Goal: Task Accomplishment & Management: Use online tool/utility

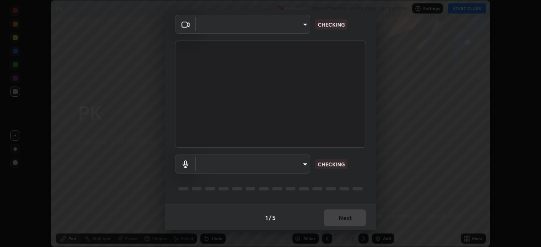
scroll to position [30, 0]
type input "ed5728659d4a2628327284da790eb6393f1623e3a82d583cb44db94038f4ead1"
click at [243, 167] on body "Erase all PK Recording WAS SCHEDULED TO START AT 1:30 PM Settings START CLASS S…" at bounding box center [270, 123] width 541 height 247
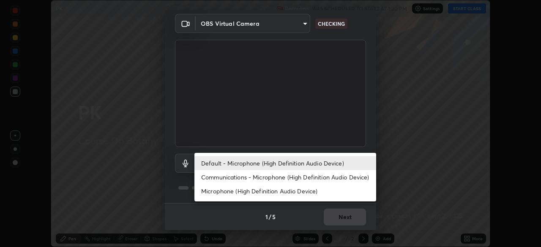
click at [250, 179] on li "Communications - Microphone (High Definition Audio Device)" at bounding box center [285, 177] width 182 height 14
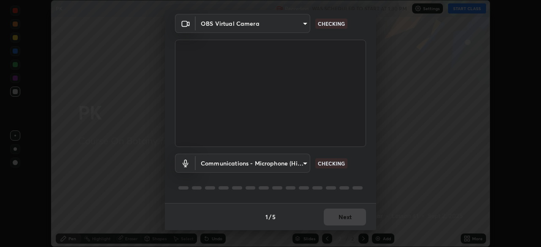
type input "communications"
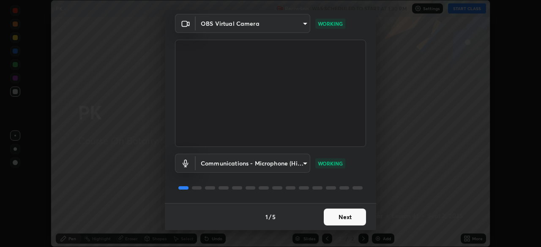
click at [332, 215] on button "Next" at bounding box center [345, 217] width 42 height 17
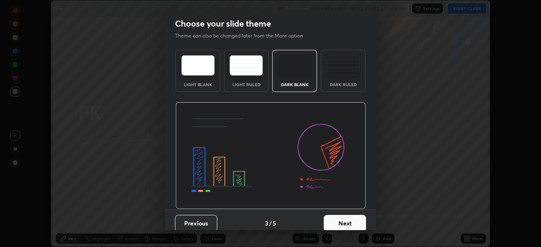
click at [333, 218] on button "Next" at bounding box center [345, 223] width 42 height 17
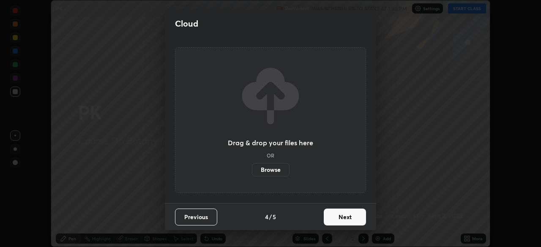
click at [332, 218] on button "Next" at bounding box center [345, 217] width 42 height 17
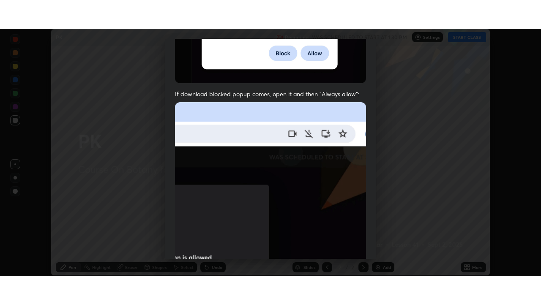
scroll to position [202, 0]
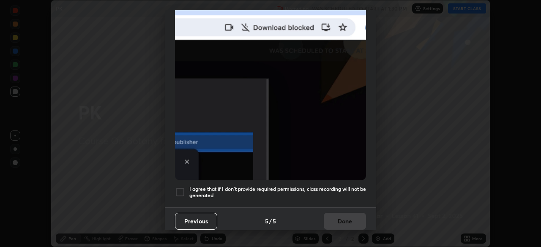
click at [334, 187] on h5 "I agree that if I don't provide required permissions, class recording will not …" at bounding box center [277, 192] width 177 height 13
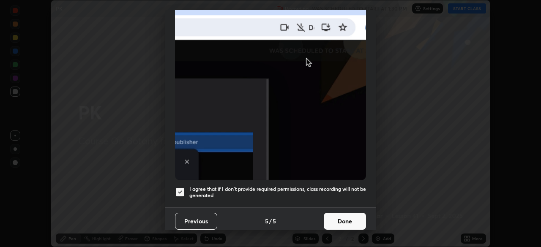
click at [344, 213] on button "Done" at bounding box center [345, 221] width 42 height 17
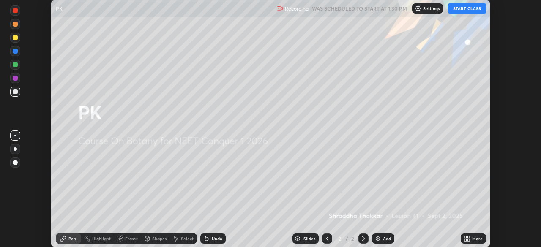
click at [454, 11] on button "START CLASS" at bounding box center [467, 8] width 38 height 10
click at [468, 240] on icon at bounding box center [468, 240] width 2 height 2
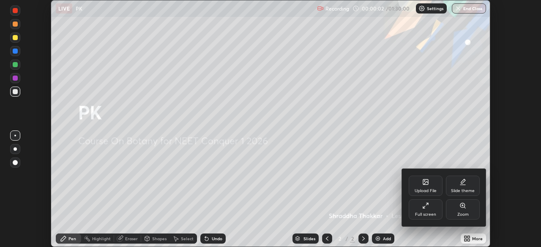
click at [412, 210] on div "Full screen" at bounding box center [425, 209] width 34 height 20
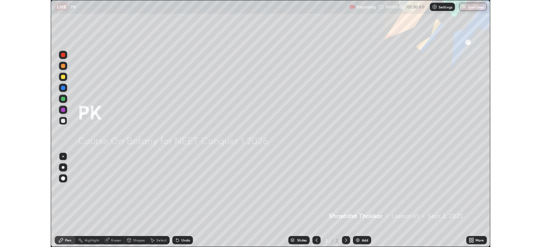
scroll to position [304, 541]
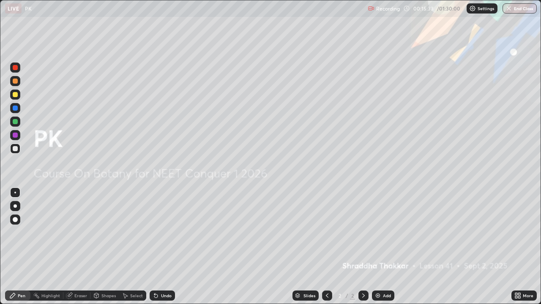
click at [520, 247] on icon at bounding box center [517, 295] width 7 height 7
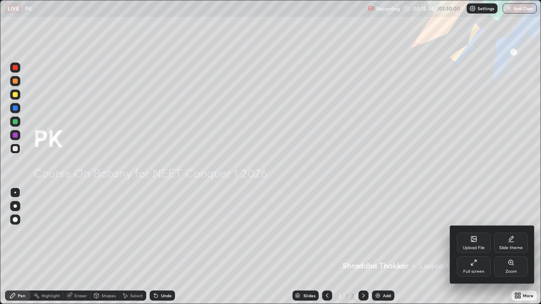
click at [473, 244] on div "Upload File" at bounding box center [474, 243] width 34 height 20
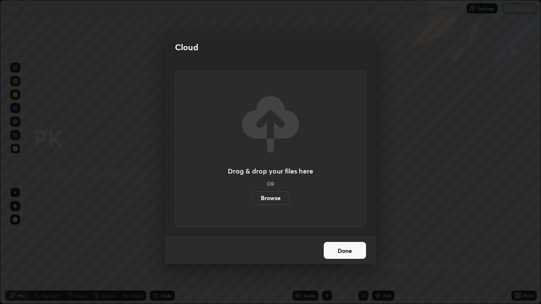
click at [277, 200] on label "Browse" at bounding box center [271, 198] width 38 height 14
click at [252, 200] on input "Browse" at bounding box center [252, 198] width 0 height 14
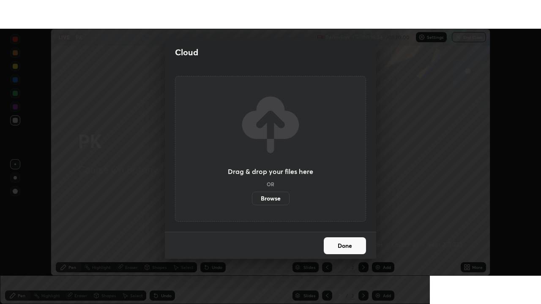
scroll to position [41988, 41694]
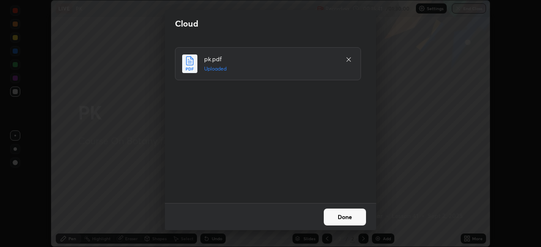
click at [343, 219] on button "Done" at bounding box center [345, 217] width 42 height 17
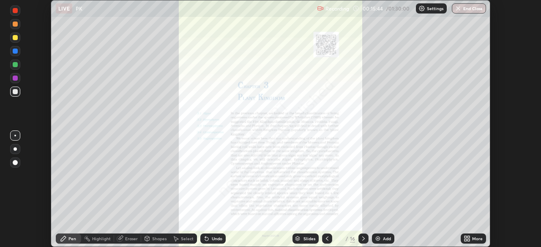
click at [465, 240] on icon at bounding box center [465, 240] width 2 height 2
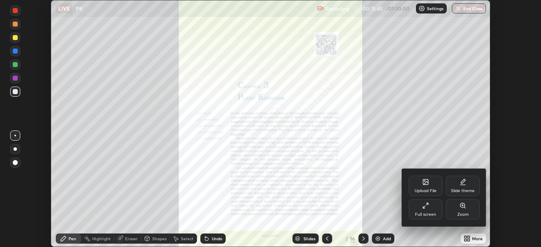
click at [430, 215] on div "Full screen" at bounding box center [425, 214] width 21 height 4
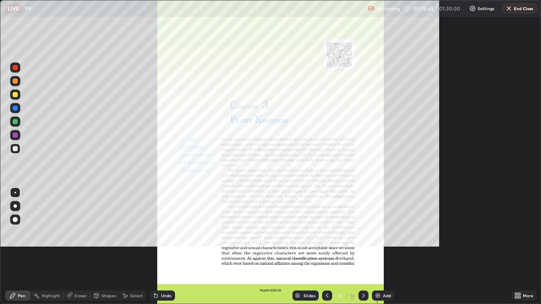
scroll to position [304, 541]
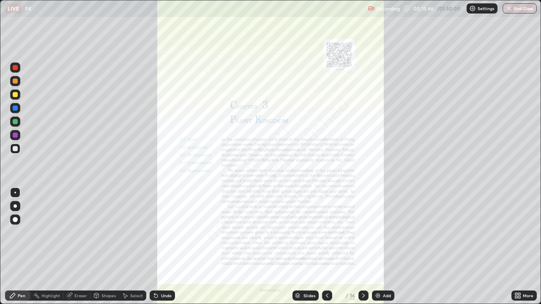
click at [326, 247] on icon at bounding box center [327, 295] width 7 height 7
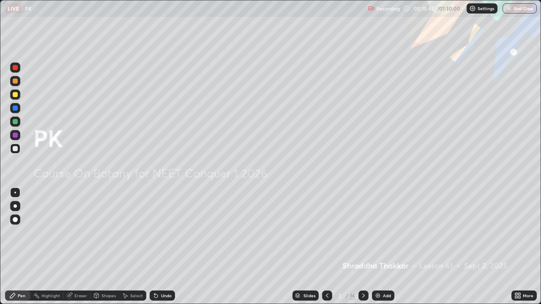
click at [379, 247] on img at bounding box center [377, 295] width 7 height 7
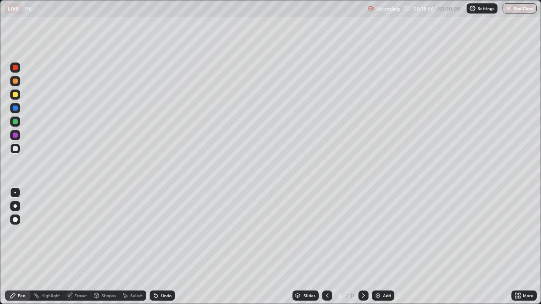
click at [362, 247] on icon at bounding box center [363, 295] width 7 height 7
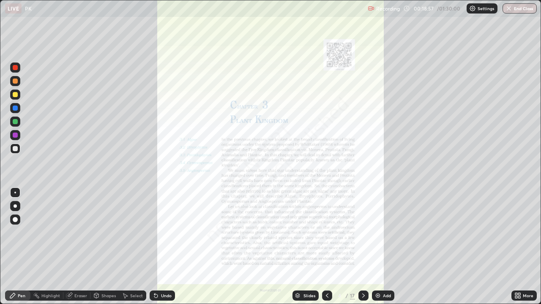
click at [326, 247] on icon at bounding box center [327, 295] width 7 height 7
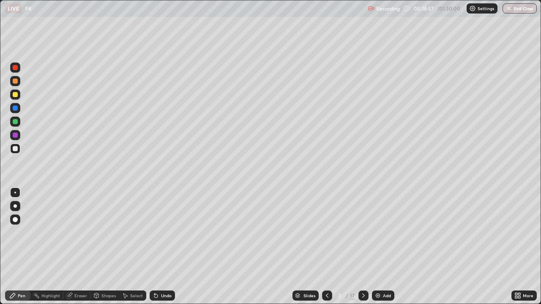
click at [379, 247] on img at bounding box center [377, 295] width 7 height 7
click at [160, 247] on div "Undo" at bounding box center [162, 296] width 25 height 10
click at [156, 247] on icon at bounding box center [155, 295] width 3 height 3
click at [16, 135] on div at bounding box center [15, 135] width 5 height 5
click at [169, 247] on div "Undo" at bounding box center [166, 296] width 11 height 4
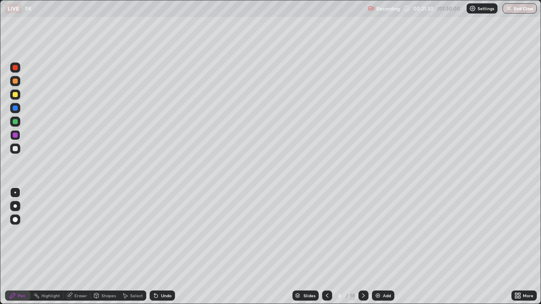
click at [362, 247] on icon at bounding box center [363, 295] width 7 height 7
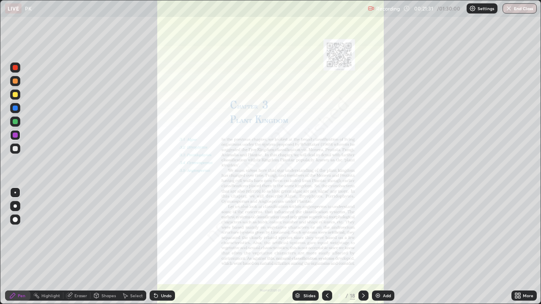
click at [377, 247] on img at bounding box center [377, 295] width 7 height 7
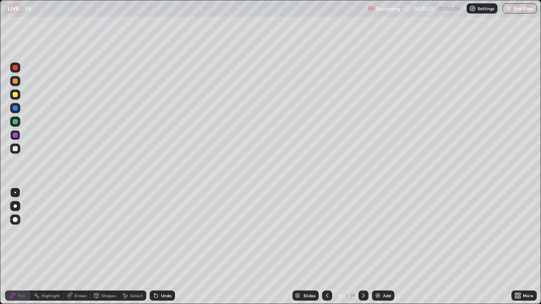
click at [326, 247] on icon at bounding box center [327, 295] width 7 height 7
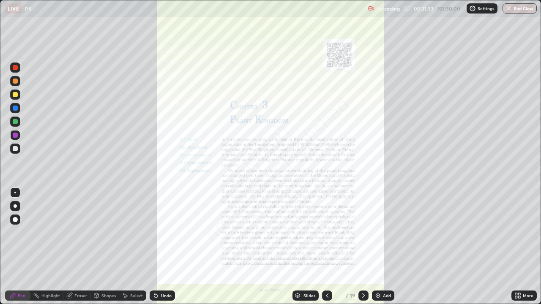
click at [325, 247] on icon at bounding box center [327, 295] width 7 height 7
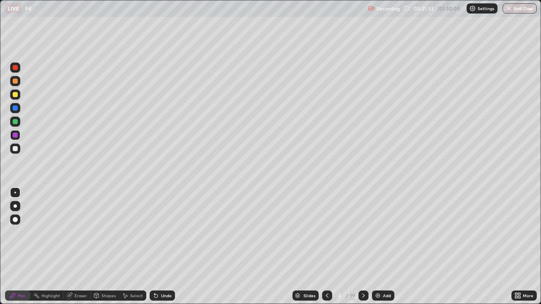
click at [381, 247] on div "Add" at bounding box center [383, 296] width 22 height 10
click at [173, 247] on div "Undo" at bounding box center [162, 296] width 25 height 10
click at [166, 247] on div "Undo" at bounding box center [166, 296] width 11 height 4
click at [162, 247] on div "Undo" at bounding box center [166, 296] width 11 height 4
click at [170, 247] on div "Undo" at bounding box center [162, 296] width 25 height 10
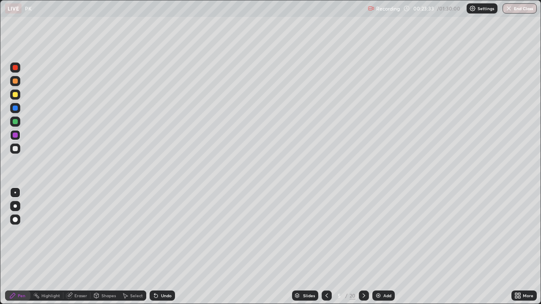
click at [362, 247] on icon at bounding box center [363, 296] width 3 height 4
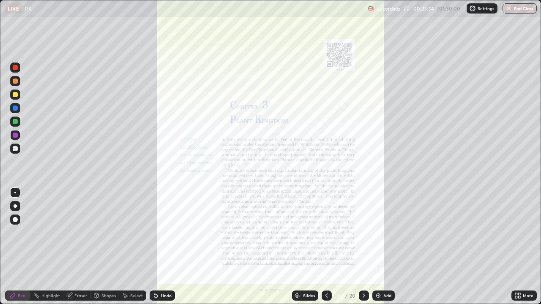
click at [326, 247] on icon at bounding box center [326, 296] width 3 height 4
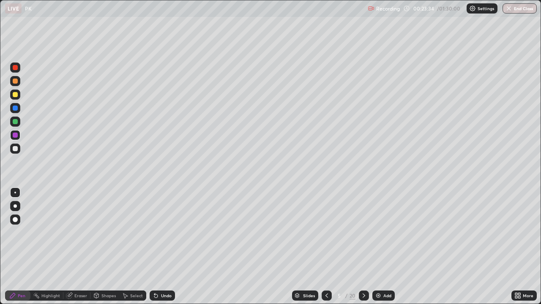
click at [382, 247] on div "Add" at bounding box center [383, 296] width 22 height 10
click at [16, 149] on div at bounding box center [15, 148] width 5 height 5
click at [16, 136] on div at bounding box center [15, 135] width 5 height 5
click at [19, 125] on div at bounding box center [15, 122] width 10 height 10
click at [326, 247] on icon at bounding box center [327, 295] width 7 height 7
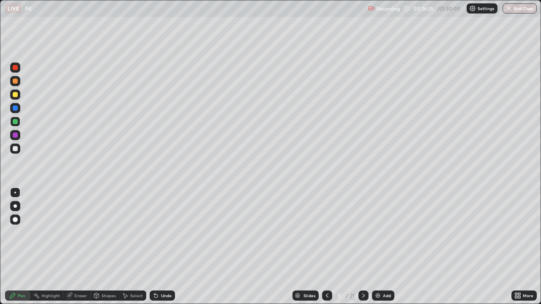
click at [322, 247] on div at bounding box center [327, 296] width 10 height 10
click at [363, 247] on icon at bounding box center [363, 295] width 7 height 7
click at [362, 247] on icon at bounding box center [363, 295] width 7 height 7
click at [16, 68] on div at bounding box center [15, 67] width 5 height 5
click at [364, 247] on icon at bounding box center [363, 295] width 7 height 7
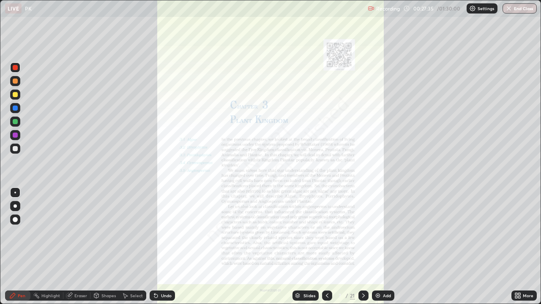
click at [325, 247] on icon at bounding box center [327, 295] width 7 height 7
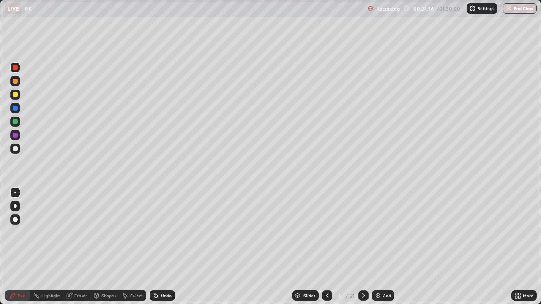
click at [381, 247] on div "Add" at bounding box center [383, 296] width 22 height 10
click at [165, 247] on div "Undo" at bounding box center [162, 296] width 25 height 10
click at [19, 152] on div at bounding box center [15, 149] width 10 height 10
click at [362, 247] on icon at bounding box center [363, 295] width 7 height 7
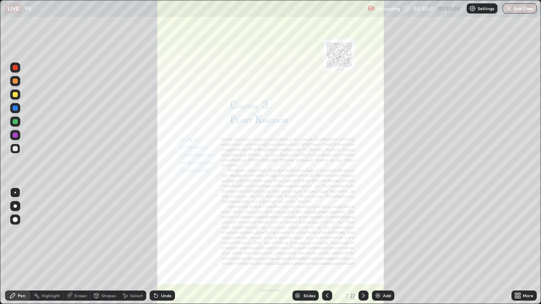
click at [326, 247] on icon at bounding box center [327, 295] width 7 height 7
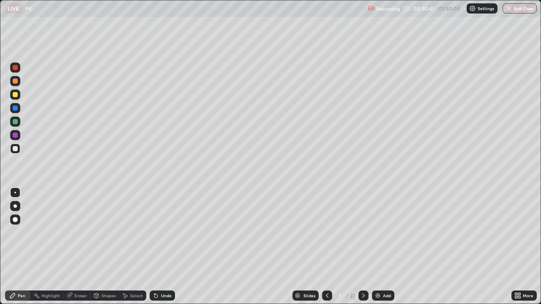
click at [380, 247] on img at bounding box center [377, 295] width 7 height 7
click at [14, 122] on div at bounding box center [15, 121] width 5 height 5
click at [324, 247] on icon at bounding box center [326, 295] width 7 height 7
click at [362, 247] on icon at bounding box center [363, 295] width 7 height 7
click at [326, 247] on icon at bounding box center [326, 295] width 7 height 7
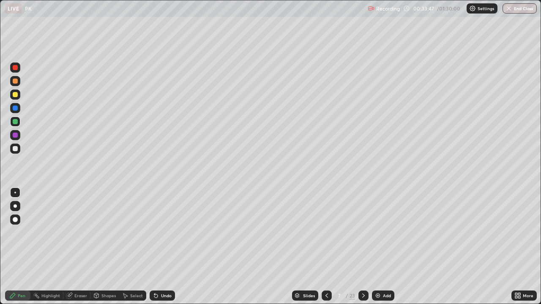
click at [362, 247] on icon at bounding box center [363, 295] width 7 height 7
click at [362, 247] on icon at bounding box center [363, 296] width 3 height 4
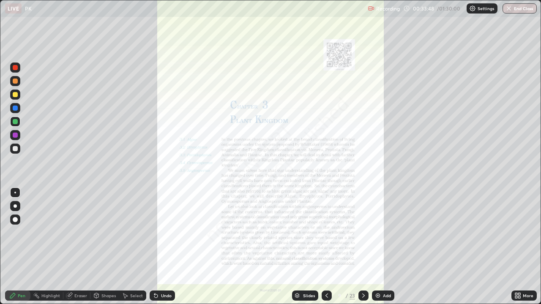
click at [326, 247] on icon at bounding box center [326, 295] width 7 height 7
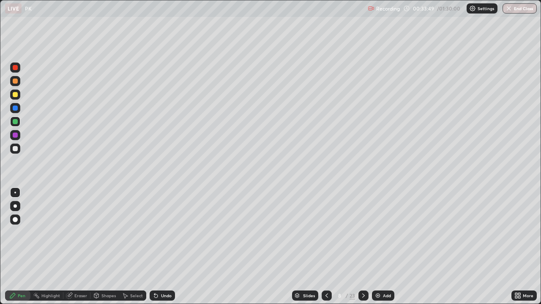
click at [380, 247] on div "Add" at bounding box center [383, 296] width 22 height 10
click at [305, 247] on div "Slides" at bounding box center [305, 296] width 26 height 10
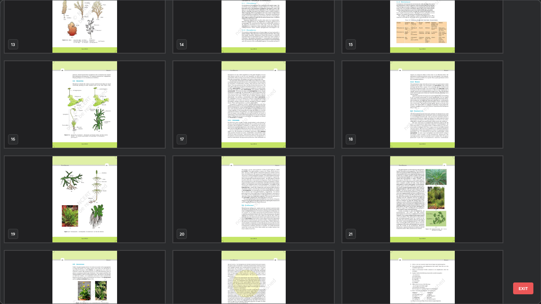
scroll to position [432, 0]
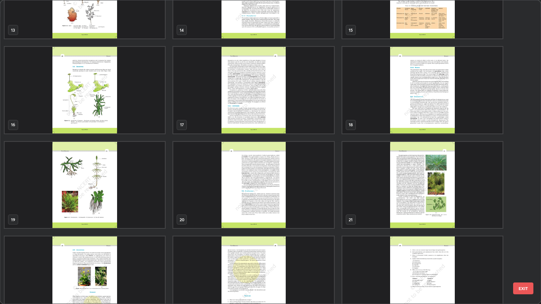
click at [314, 212] on img "grid" at bounding box center [253, 185] width 160 height 87
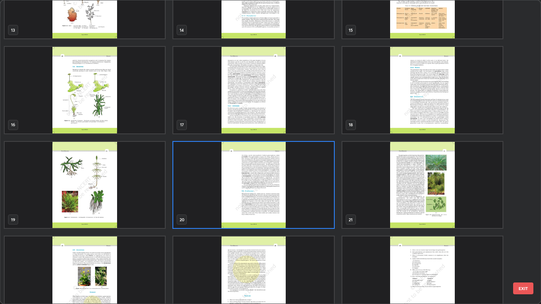
click at [313, 210] on img "grid" at bounding box center [253, 185] width 160 height 87
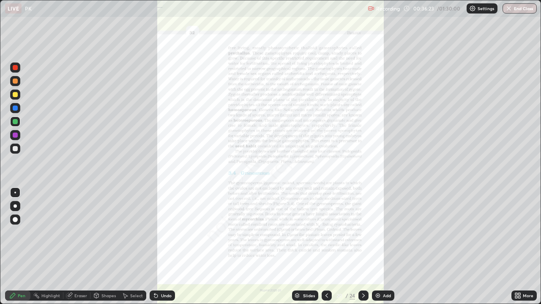
click at [362, 247] on icon at bounding box center [363, 295] width 7 height 7
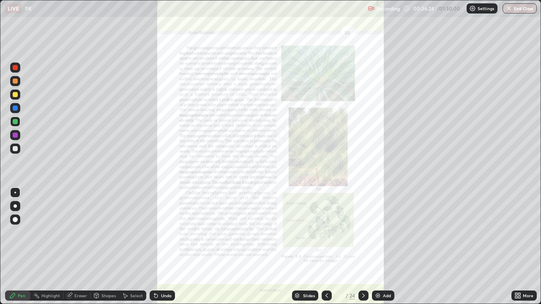
click at [522, 247] on div "More" at bounding box center [523, 296] width 25 height 10
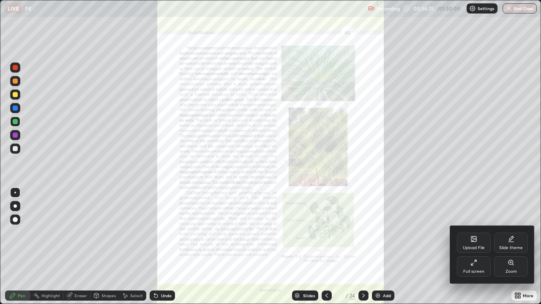
click at [510, 247] on div "Zoom" at bounding box center [510, 271] width 11 height 4
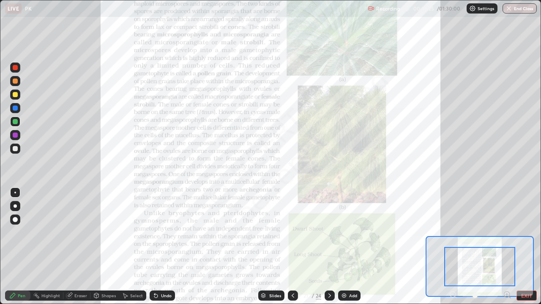
click at [506, 247] on icon at bounding box center [507, 294] width 2 height 0
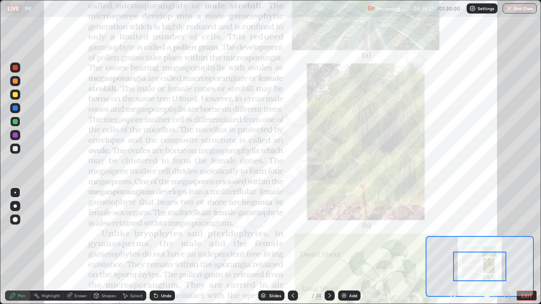
click at [490, 247] on div at bounding box center [479, 267] width 53 height 30
click at [452, 247] on icon at bounding box center [452, 294] width 2 height 0
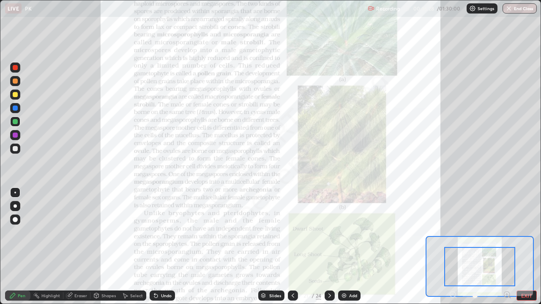
click at [452, 247] on div at bounding box center [480, 296] width 63 height 10
click at [525, 247] on button "EXIT" at bounding box center [526, 296] width 20 height 10
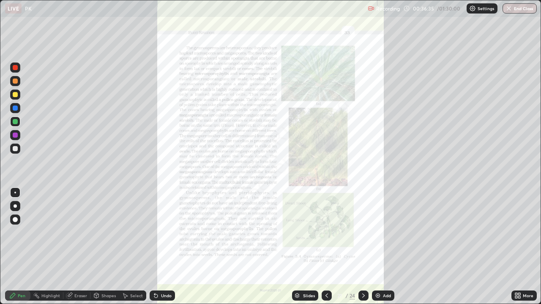
click at [18, 68] on div at bounding box center [15, 68] width 10 height 10
click at [164, 247] on div "Undo" at bounding box center [166, 296] width 11 height 4
click at [161, 247] on div "Undo" at bounding box center [166, 296] width 11 height 4
click at [163, 247] on div "Undo" at bounding box center [162, 296] width 25 height 10
click at [159, 247] on div "Undo" at bounding box center [162, 296] width 25 height 10
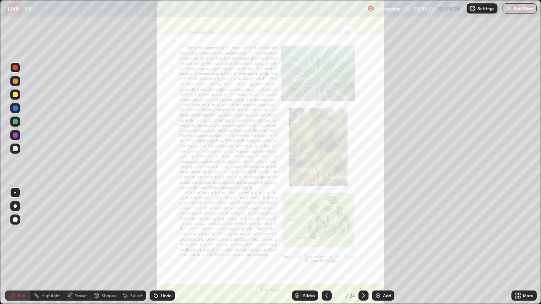
click at [155, 247] on icon at bounding box center [155, 295] width 3 height 3
click at [523, 247] on div "More" at bounding box center [523, 296] width 25 height 10
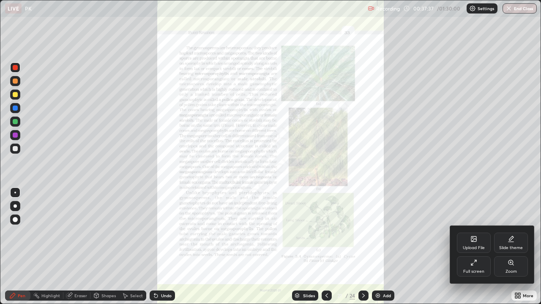
click at [507, 247] on div "Zoom" at bounding box center [510, 271] width 11 height 4
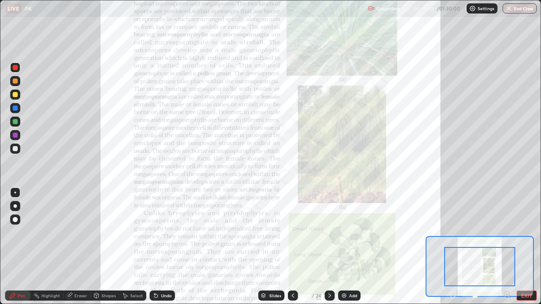
click at [507, 247] on icon at bounding box center [507, 294] width 2 height 0
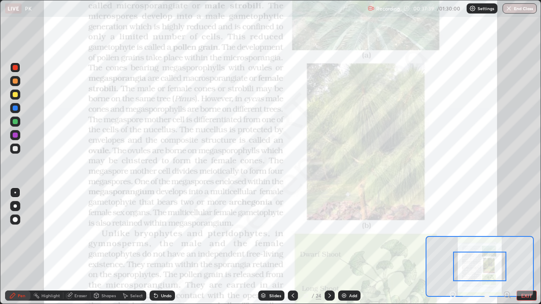
click at [509, 247] on icon at bounding box center [510, 297] width 2 height 2
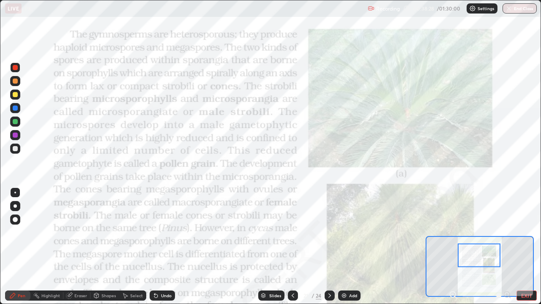
click at [161, 247] on div "Undo" at bounding box center [166, 296] width 11 height 4
click at [159, 247] on div "Undo" at bounding box center [162, 296] width 25 height 10
click at [161, 247] on div "Undo" at bounding box center [166, 296] width 11 height 4
click at [159, 247] on div "Undo" at bounding box center [162, 296] width 25 height 10
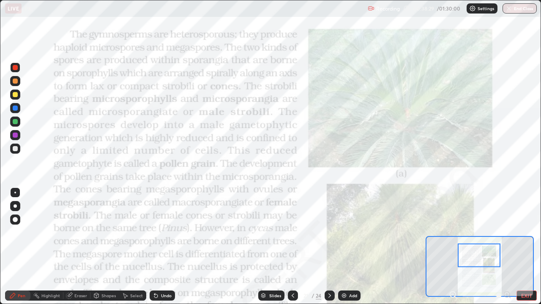
click at [159, 247] on div "Undo" at bounding box center [162, 296] width 25 height 10
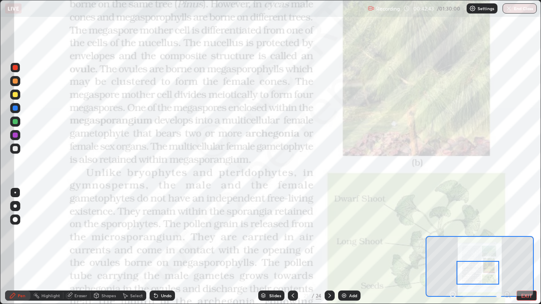
click at [291, 247] on icon at bounding box center [292, 296] width 3 height 4
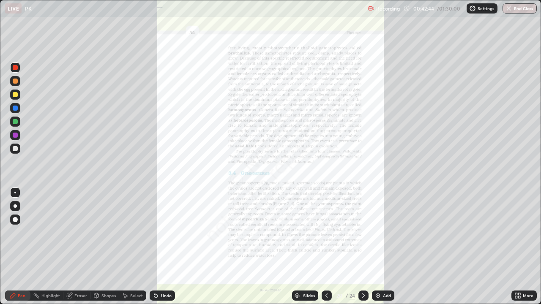
click at [306, 247] on div "Slides" at bounding box center [309, 296] width 12 height 4
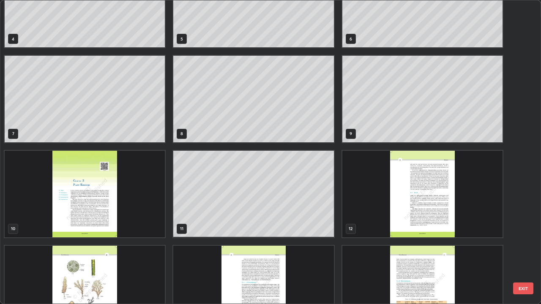
scroll to position [118, 0]
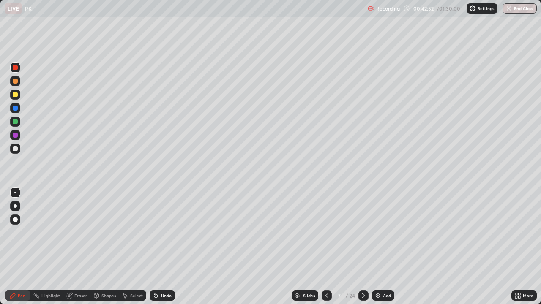
click at [79, 247] on div "Eraser" at bounding box center [80, 296] width 13 height 4
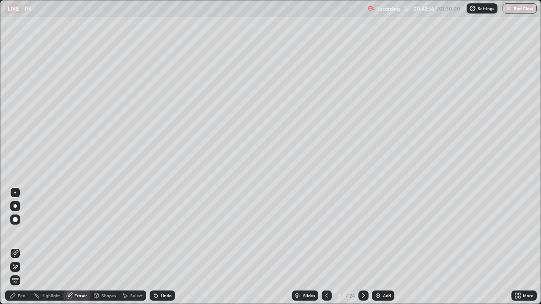
click at [18, 247] on div "Pen" at bounding box center [17, 296] width 25 height 10
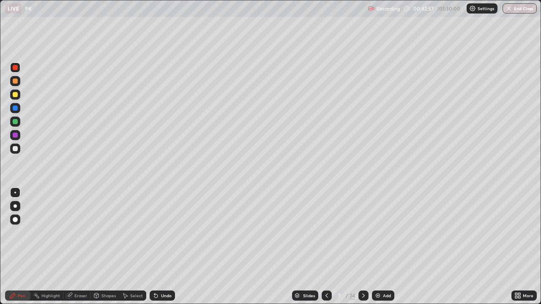
click at [20, 150] on div at bounding box center [15, 149] width 10 height 10
click at [367, 247] on div at bounding box center [363, 296] width 10 height 10
click at [362, 247] on icon at bounding box center [363, 295] width 7 height 7
click at [362, 247] on div at bounding box center [363, 296] width 10 height 10
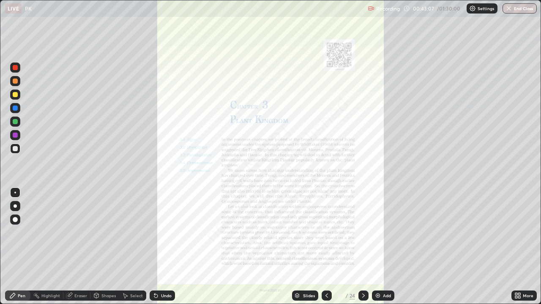
click at [361, 247] on icon at bounding box center [363, 295] width 7 height 7
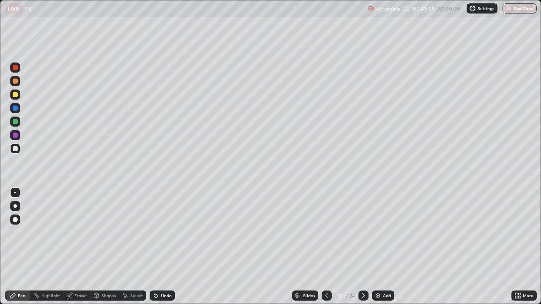
click at [313, 247] on div "Slides" at bounding box center [309, 296] width 12 height 4
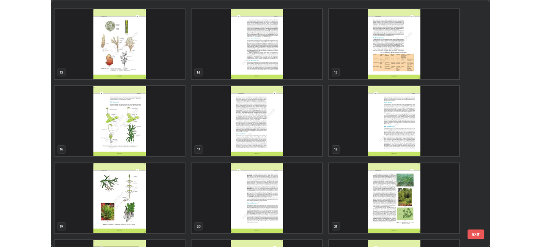
scroll to position [456, 0]
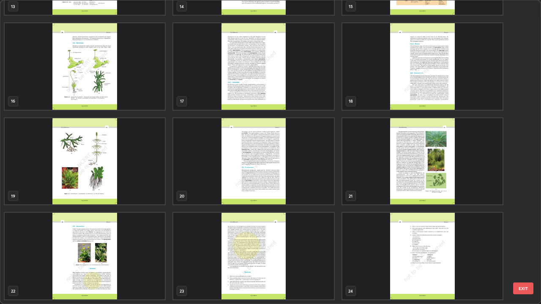
click at [424, 183] on img "grid" at bounding box center [422, 161] width 160 height 87
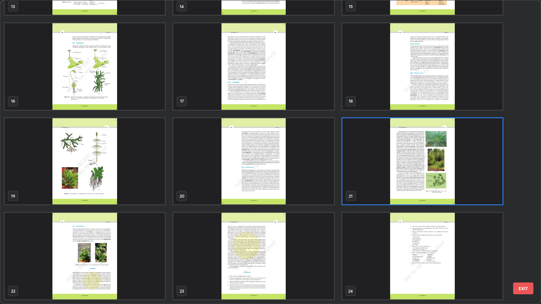
click at [424, 185] on img "grid" at bounding box center [422, 161] width 160 height 87
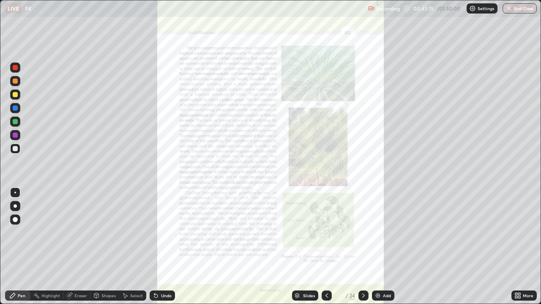
click at [520, 247] on icon at bounding box center [517, 295] width 7 height 7
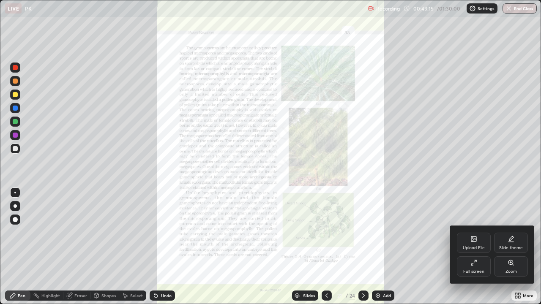
click at [513, 247] on div "Zoom" at bounding box center [510, 271] width 11 height 4
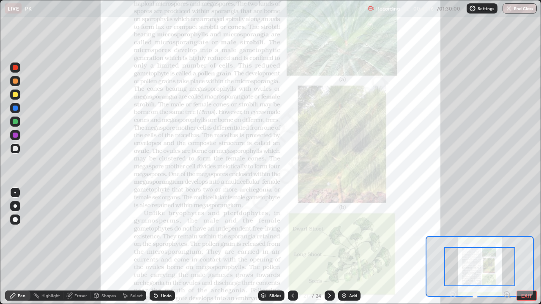
click at [509, 247] on icon at bounding box center [510, 297] width 2 height 2
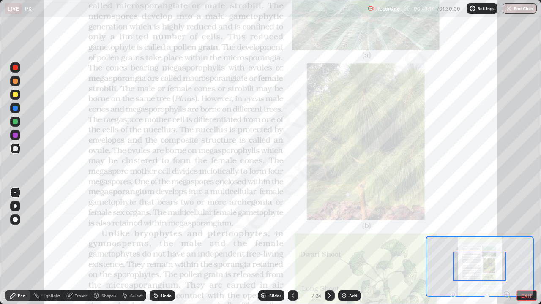
click at [506, 247] on icon at bounding box center [507, 294] width 2 height 0
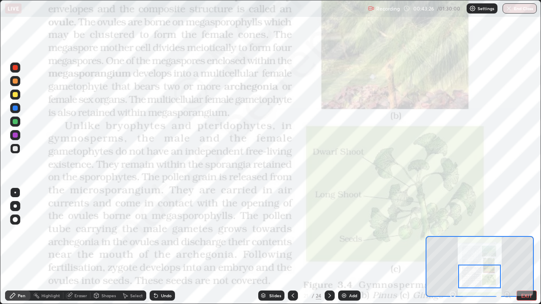
click at [15, 66] on div at bounding box center [15, 67] width 5 height 5
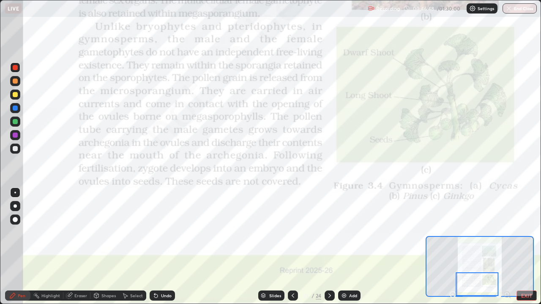
click at [329, 247] on icon at bounding box center [329, 295] width 7 height 7
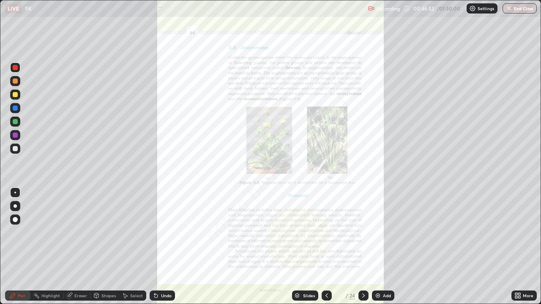
click at [519, 247] on icon at bounding box center [519, 294] width 2 height 2
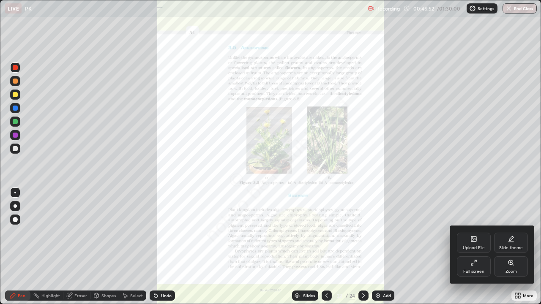
click at [512, 247] on div "Zoom" at bounding box center [511, 266] width 34 height 20
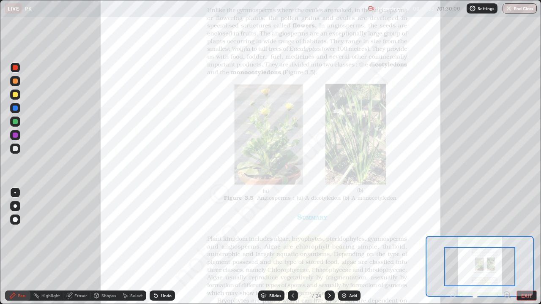
click at [506, 247] on icon at bounding box center [507, 294] width 2 height 0
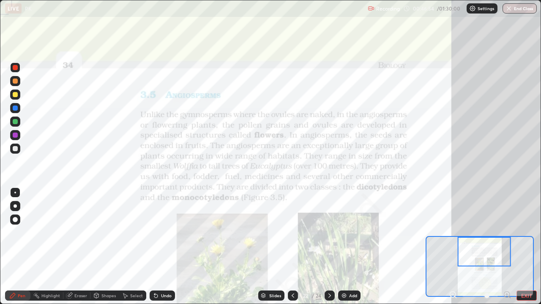
click at [506, 247] on icon at bounding box center [507, 294] width 2 height 0
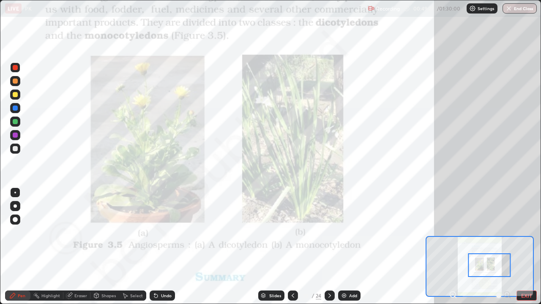
click at [520, 247] on button "EXIT" at bounding box center [526, 296] width 20 height 10
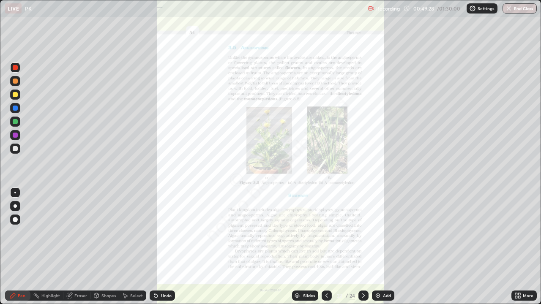
click at [519, 247] on icon at bounding box center [519, 294] width 2 height 2
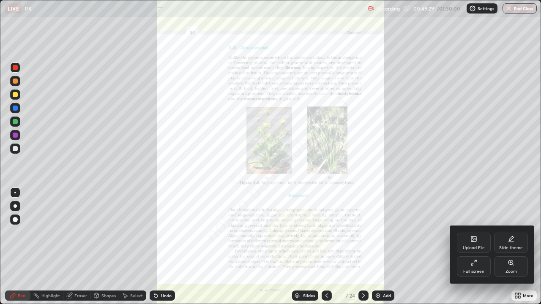
click at [474, 247] on div "Full screen" at bounding box center [474, 266] width 34 height 20
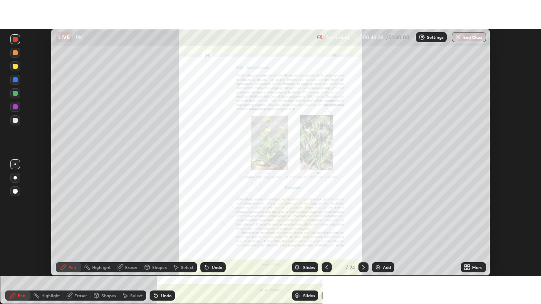
scroll to position [41988, 41694]
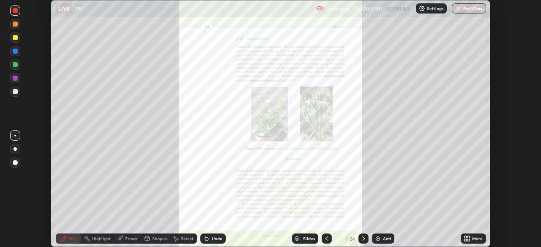
click at [465, 240] on icon at bounding box center [465, 240] width 2 height 2
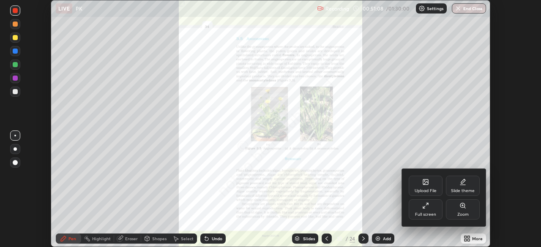
click at [431, 215] on div "Full screen" at bounding box center [425, 214] width 21 height 4
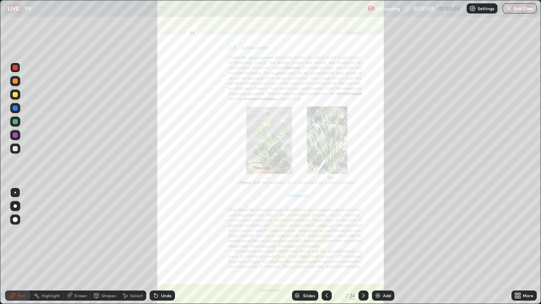
scroll to position [304, 541]
click at [329, 247] on div at bounding box center [326, 296] width 10 height 10
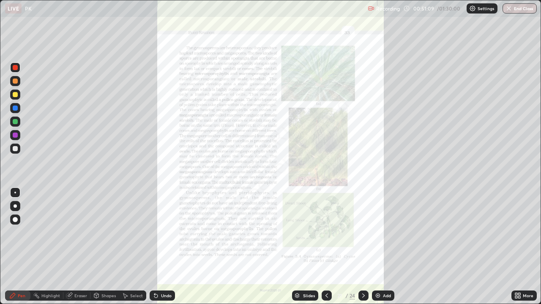
click at [326, 247] on icon at bounding box center [326, 295] width 7 height 7
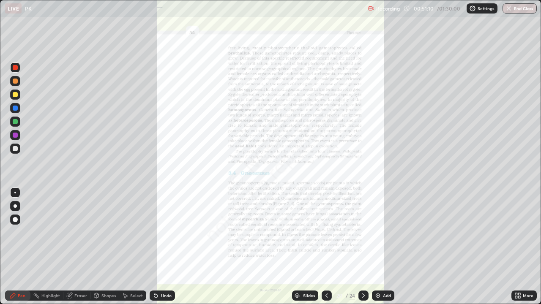
click at [326, 247] on icon at bounding box center [326, 295] width 7 height 7
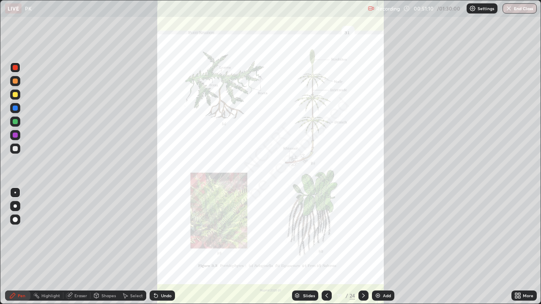
click at [326, 247] on icon at bounding box center [326, 296] width 3 height 4
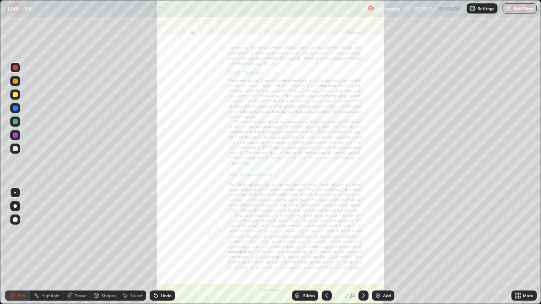
click at [325, 247] on icon at bounding box center [326, 295] width 7 height 7
click at [326, 247] on icon at bounding box center [326, 295] width 7 height 7
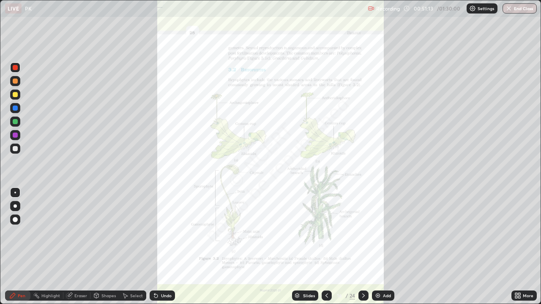
click at [324, 247] on icon at bounding box center [326, 295] width 7 height 7
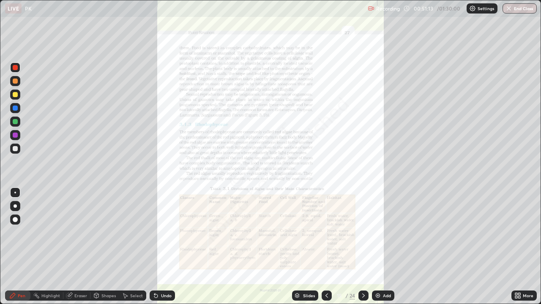
click at [324, 247] on div at bounding box center [326, 296] width 10 height 10
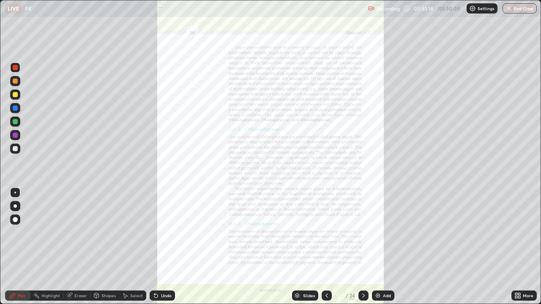
click at [326, 247] on icon at bounding box center [326, 295] width 7 height 7
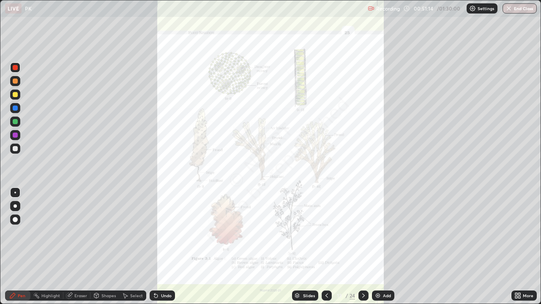
click at [325, 247] on icon at bounding box center [326, 295] width 7 height 7
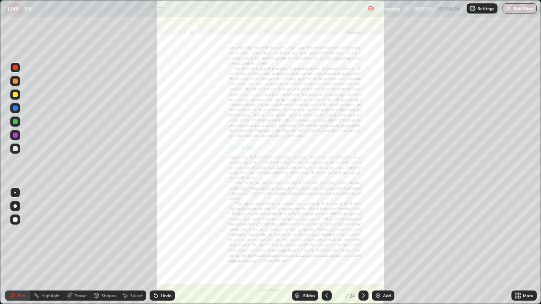
click at [325, 247] on icon at bounding box center [326, 296] width 3 height 4
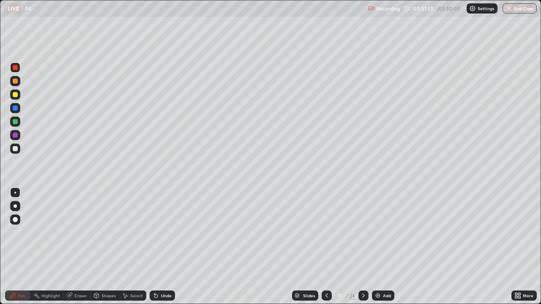
click at [158, 247] on icon at bounding box center [155, 295] width 7 height 7
click at [125, 247] on div "Select" at bounding box center [132, 296] width 27 height 10
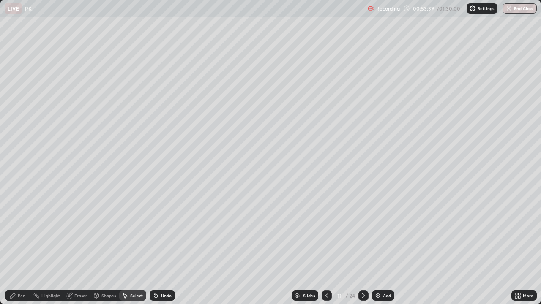
click at [159, 247] on div "Undo" at bounding box center [162, 296] width 25 height 10
click at [16, 247] on div "Pen" at bounding box center [17, 296] width 25 height 10
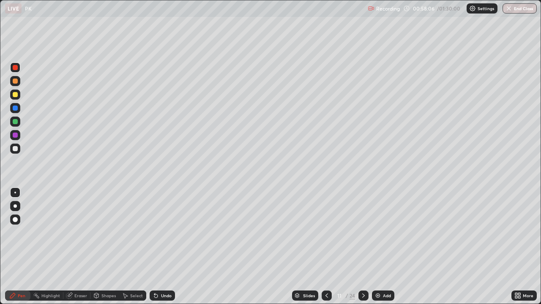
click at [307, 247] on div "Slides" at bounding box center [309, 296] width 12 height 4
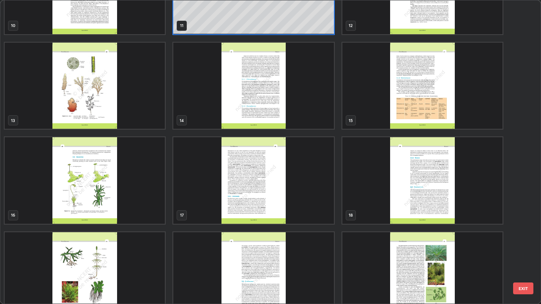
scroll to position [456, 0]
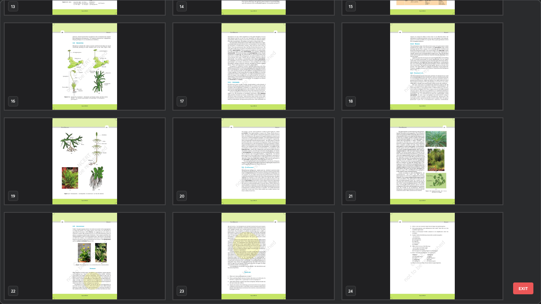
click at [144, 247] on img "grid" at bounding box center [85, 256] width 160 height 87
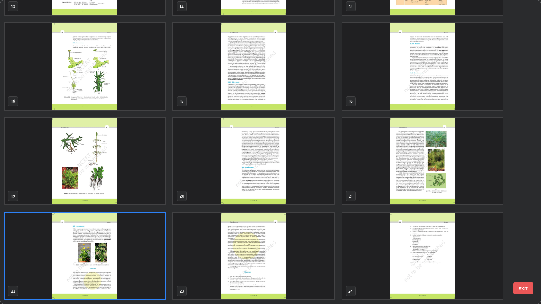
click at [148, 247] on img "grid" at bounding box center [85, 256] width 160 height 87
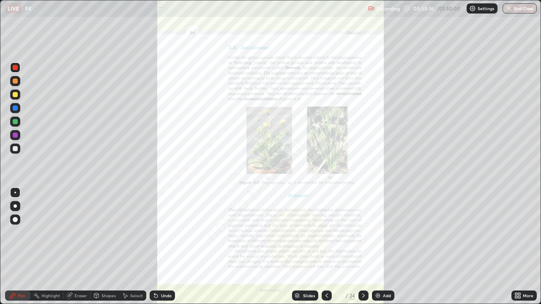
click at [519, 247] on icon at bounding box center [519, 294] width 2 height 2
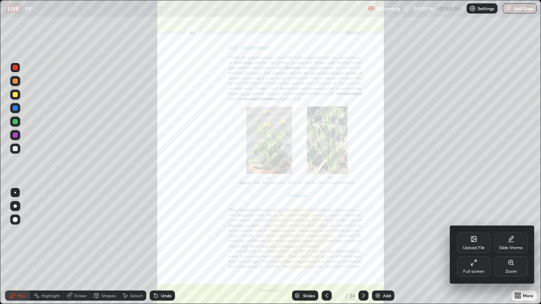
click at [508, 247] on div "Zoom" at bounding box center [510, 271] width 11 height 4
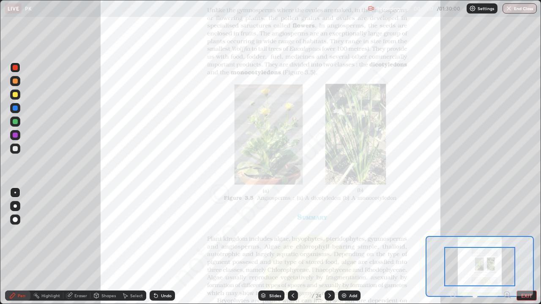
click at [509, 247] on icon at bounding box center [510, 297] width 2 height 2
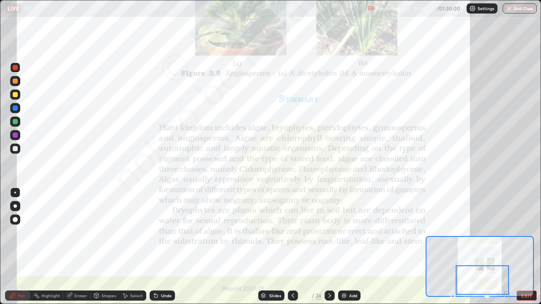
click at [525, 247] on button "EXIT" at bounding box center [526, 296] width 20 height 10
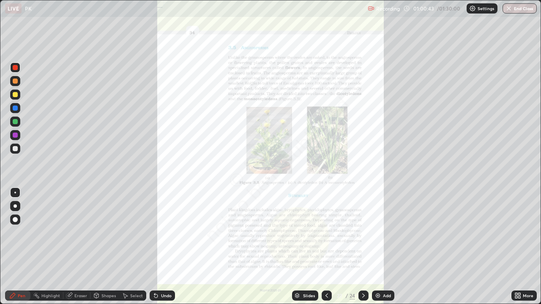
click at [309, 247] on div "Slides" at bounding box center [309, 296] width 12 height 4
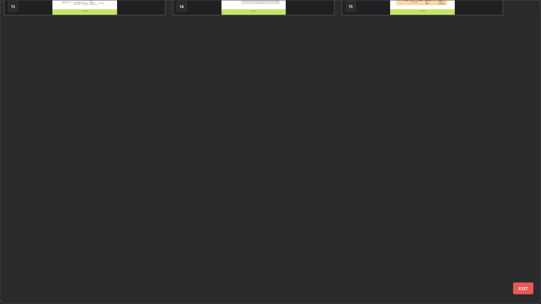
scroll to position [0, 0]
